Goal: Task Accomplishment & Management: Manage account settings

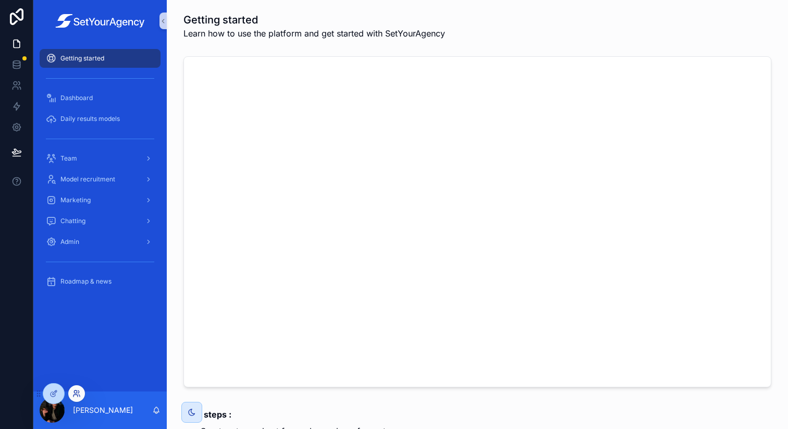
click at [78, 394] on icon at bounding box center [76, 393] width 8 height 8
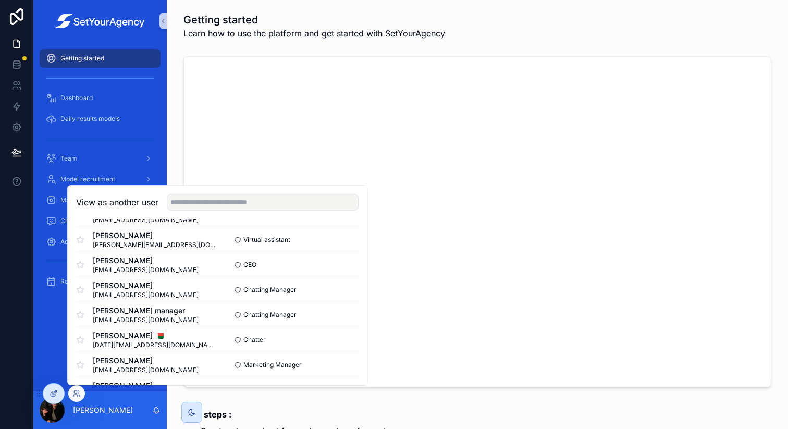
scroll to position [452, 0]
click at [339, 261] on button "Select" at bounding box center [344, 263] width 27 height 15
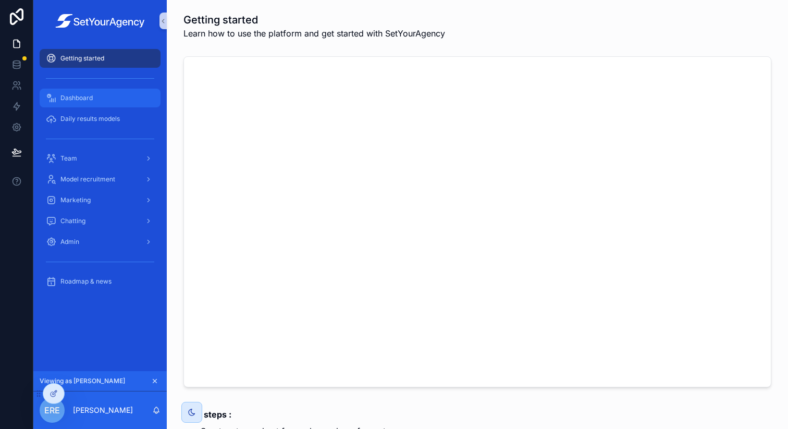
click at [129, 93] on div "Dashboard" at bounding box center [100, 98] width 108 height 17
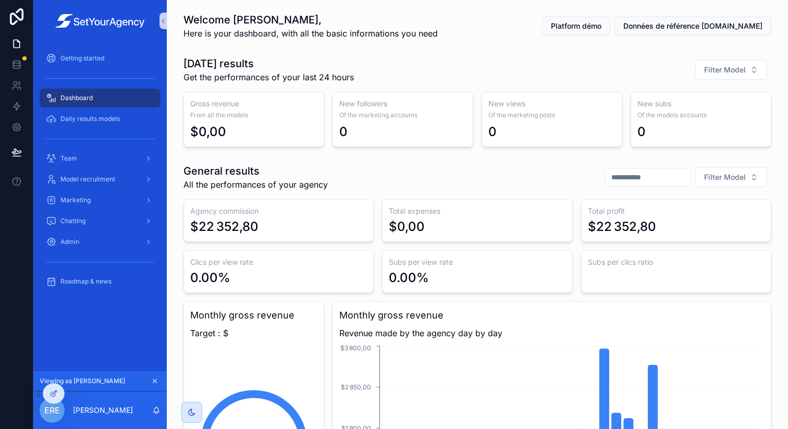
click at [417, 78] on div "Yesterday results Get the performances of your last 24 hours Filter Model" at bounding box center [477, 69] width 588 height 27
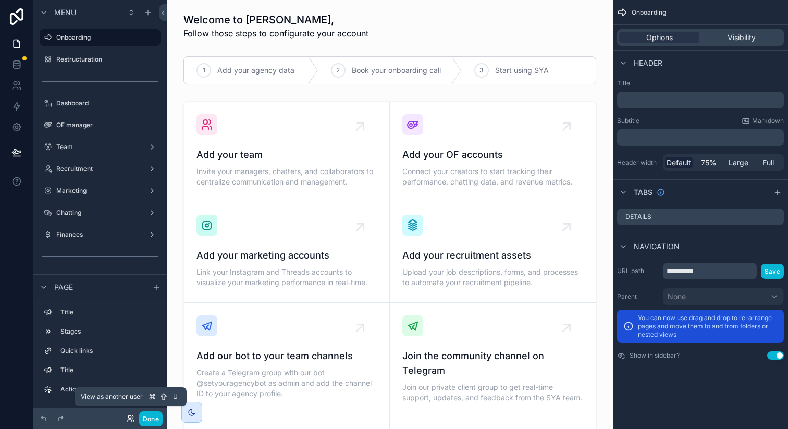
click at [131, 420] on icon at bounding box center [131, 418] width 8 height 8
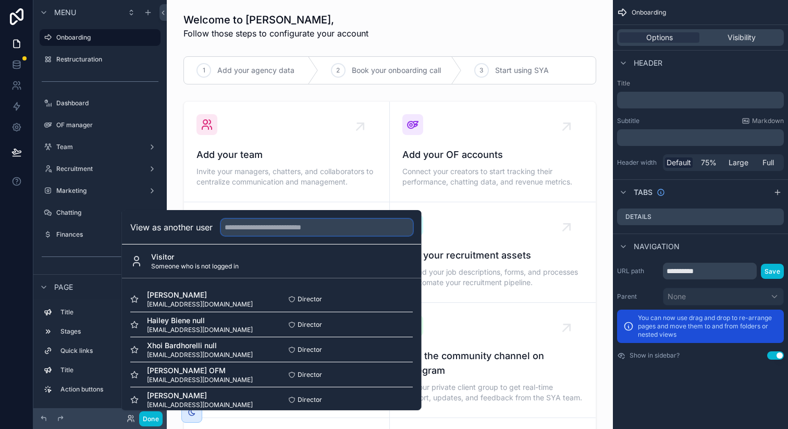
click at [323, 223] on input "text" at bounding box center [317, 227] width 192 height 17
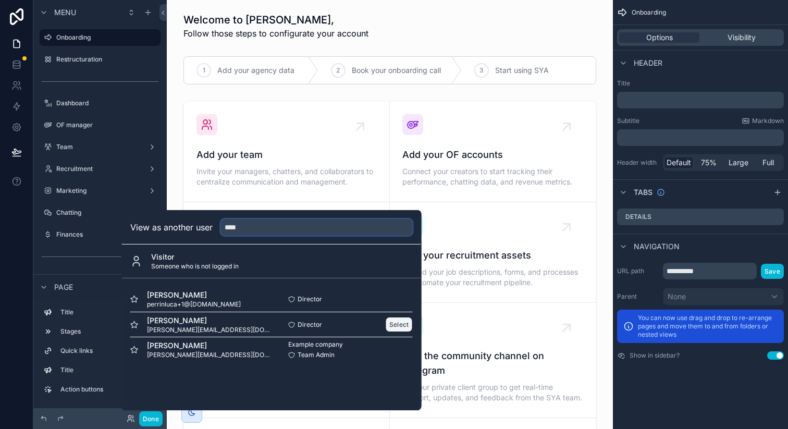
type input "****"
click at [399, 321] on button "Select" at bounding box center [398, 324] width 27 height 15
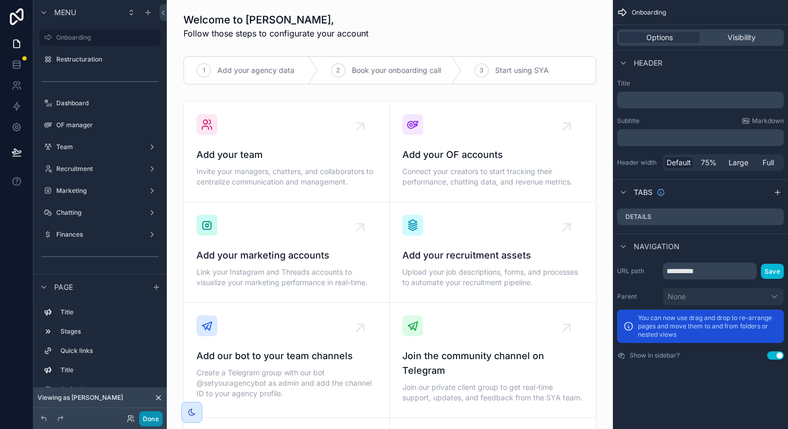
click at [152, 417] on button "Done" at bounding box center [150, 418] width 23 height 15
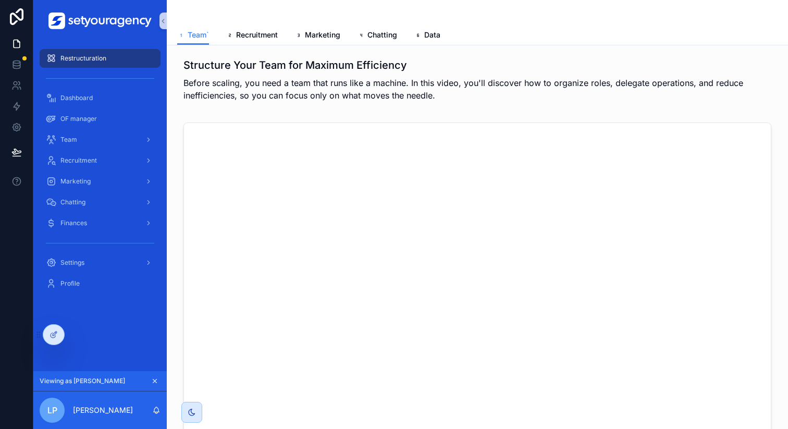
click at [602, 6] on div "scrollable content" at bounding box center [477, 12] width 600 height 25
click at [91, 139] on div "Team" at bounding box center [100, 139] width 108 height 17
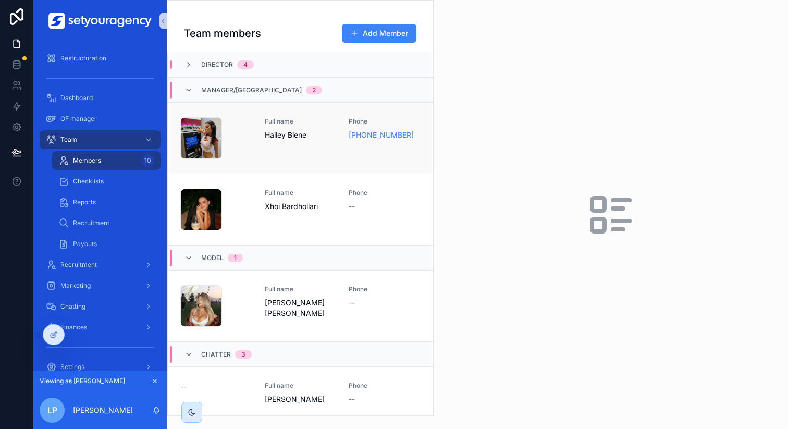
click at [293, 133] on span "Hailey Biene" at bounding box center [301, 135] width 72 height 10
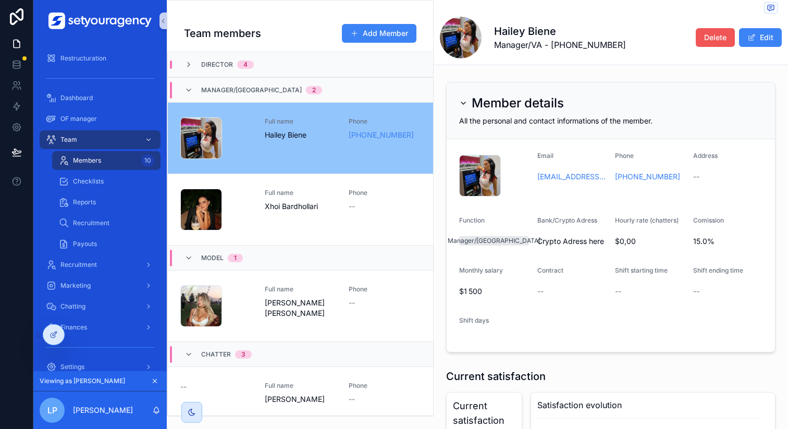
click at [712, 31] on button "Delete" at bounding box center [714, 37] width 39 height 19
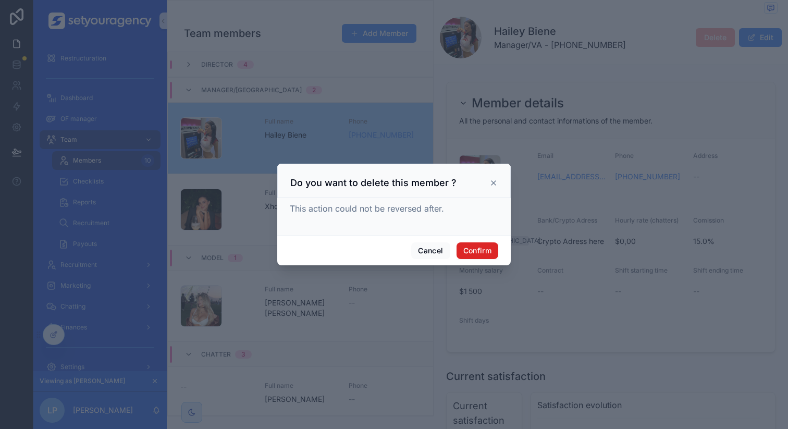
click at [488, 247] on button "Confirm" at bounding box center [477, 250] width 42 height 17
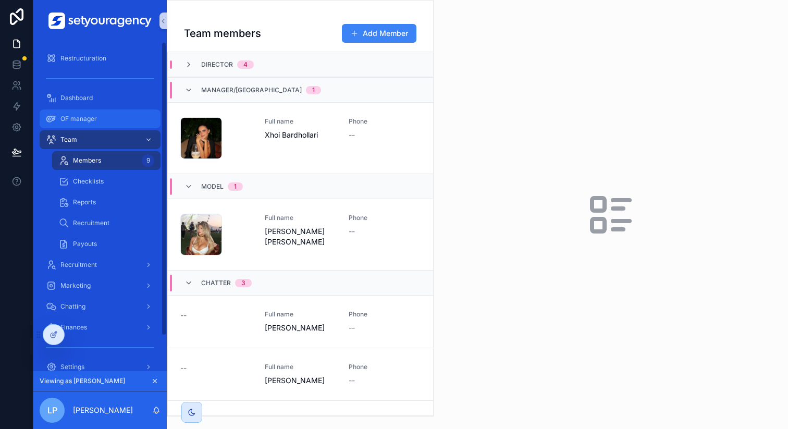
click at [98, 118] on div "OF manager" at bounding box center [100, 118] width 108 height 17
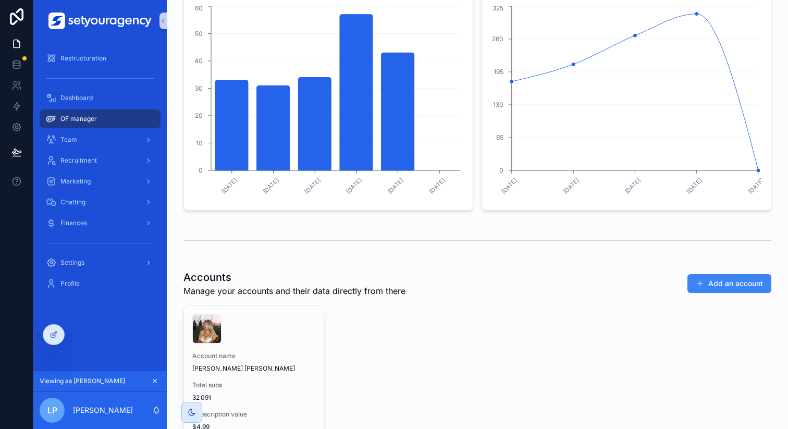
scroll to position [431, 0]
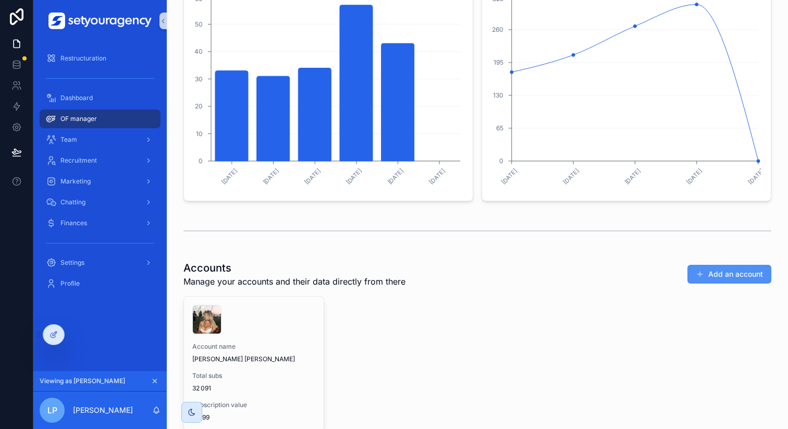
click at [698, 274] on button "Add an account" at bounding box center [729, 274] width 84 height 19
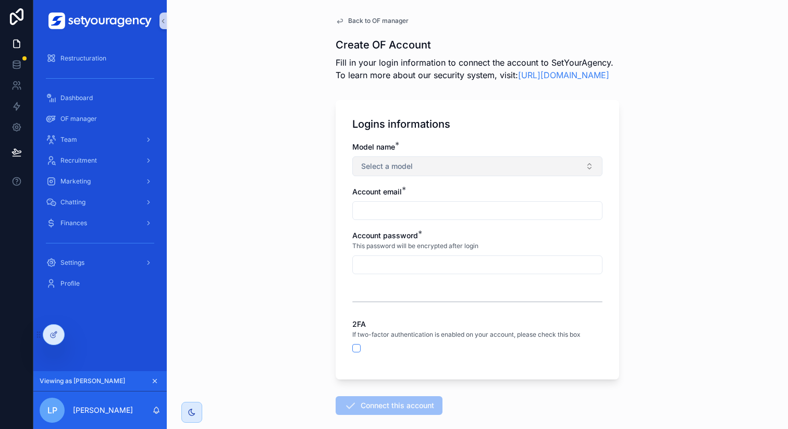
click at [430, 172] on button "Select a model" at bounding box center [477, 166] width 250 height 20
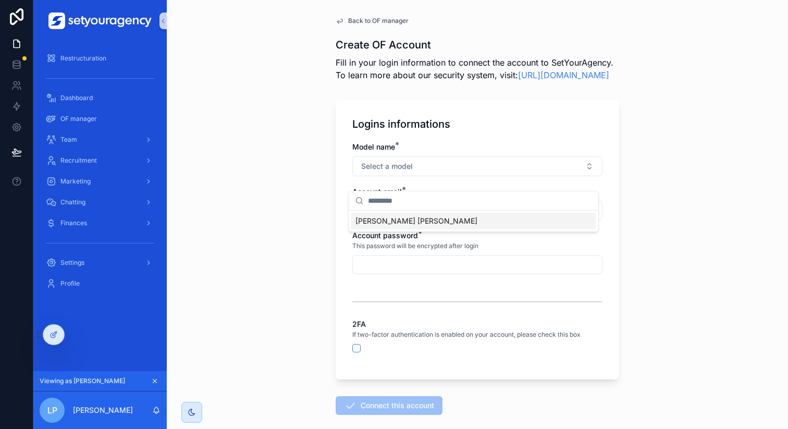
click at [306, 244] on div "Back to OF manager Create OF Account Fill in your login information to connect …" at bounding box center [477, 214] width 621 height 429
click at [382, 216] on input "scrollable content" at bounding box center [477, 210] width 249 height 15
click at [311, 255] on div "Back to OF manager Create OF Account Fill in your login information to connect …" at bounding box center [477, 214] width 621 height 429
click at [357, 270] on input "scrollable content" at bounding box center [477, 264] width 249 height 15
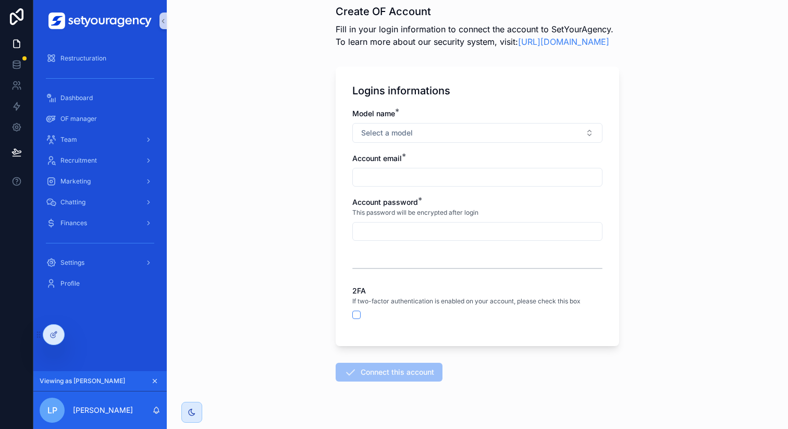
scroll to position [65, 0]
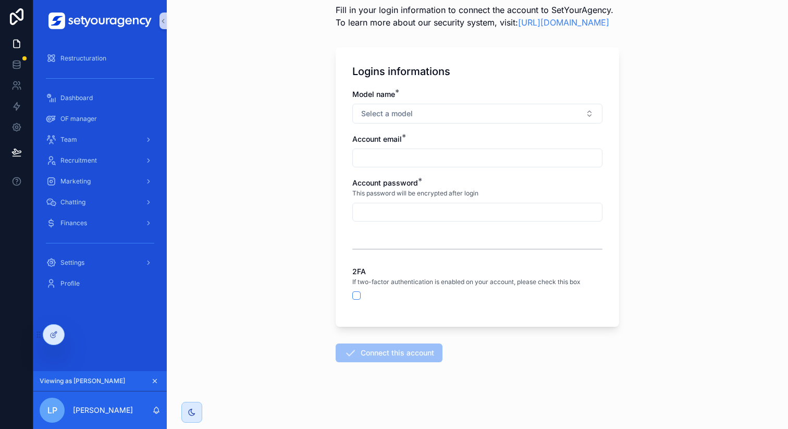
click at [384, 318] on div "Logins informations Model name * Select a model Account email * Account passwor…" at bounding box center [476, 186] width 283 height 279
click at [382, 351] on span "Connect this account" at bounding box center [388, 355] width 107 height 10
